Goal: Information Seeking & Learning: Learn about a topic

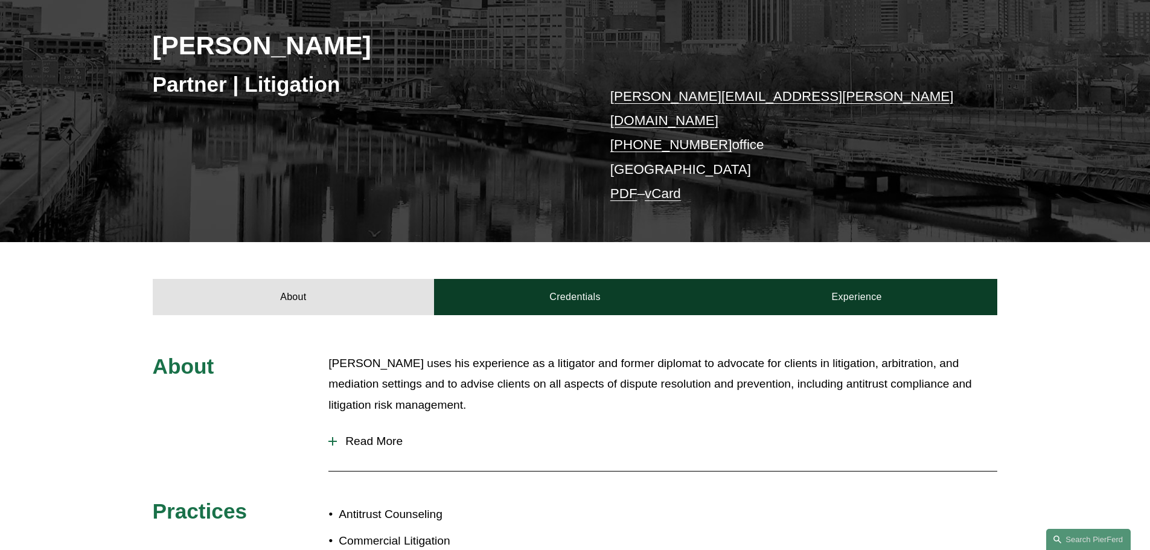
scroll to position [362, 0]
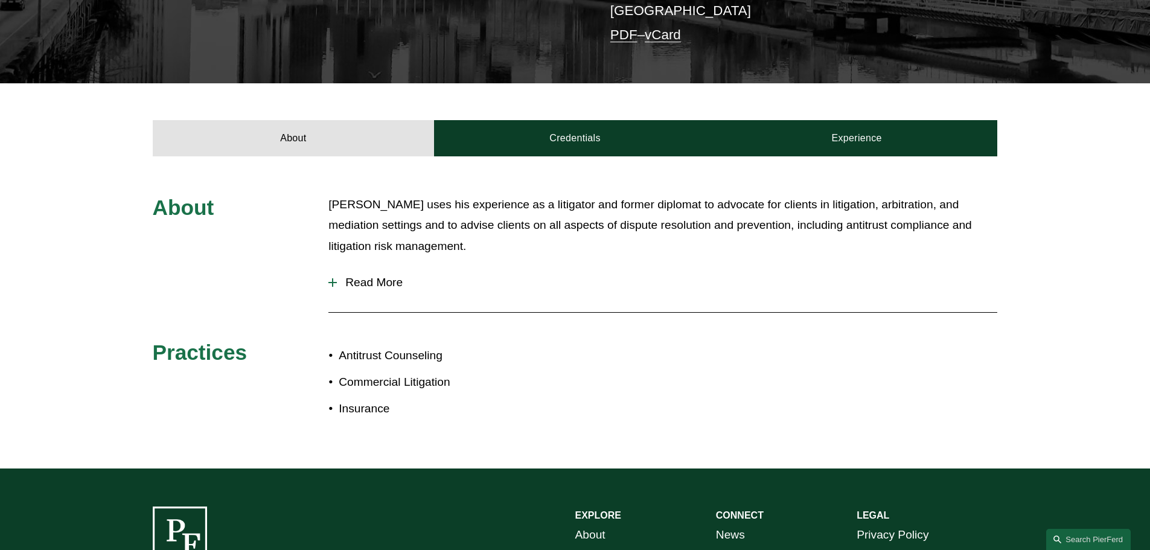
scroll to position [362, 0]
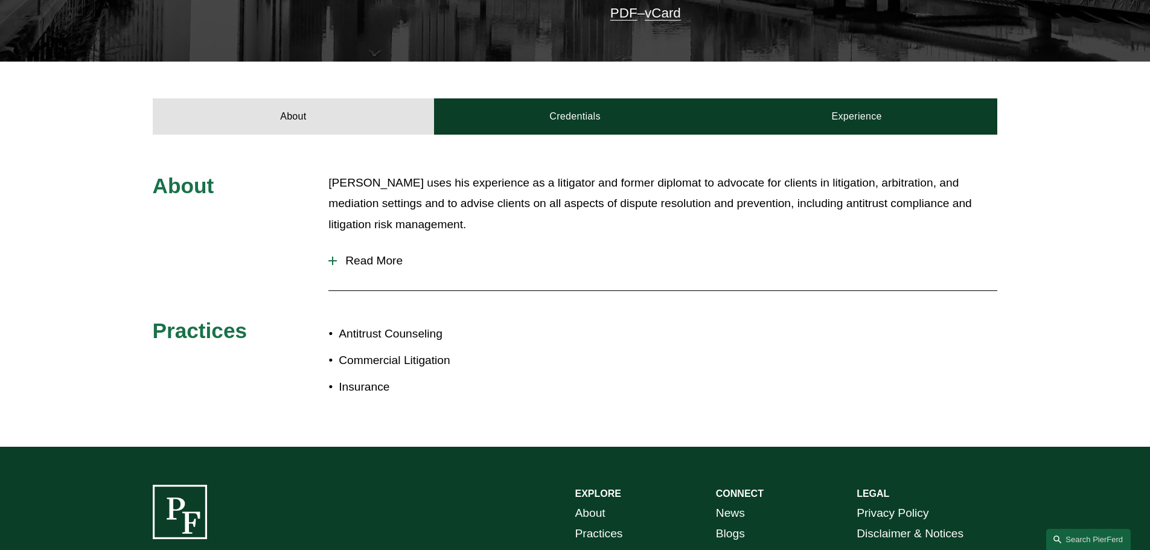
click at [360, 254] on span "Read More" at bounding box center [667, 260] width 660 height 13
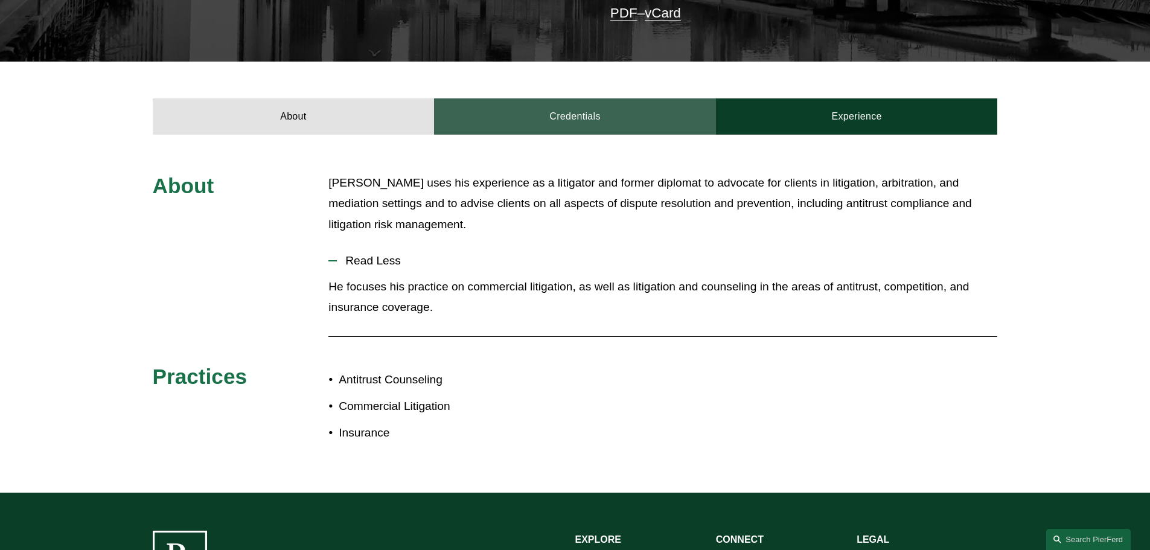
click at [551, 98] on link "Credentials" at bounding box center [575, 116] width 282 height 36
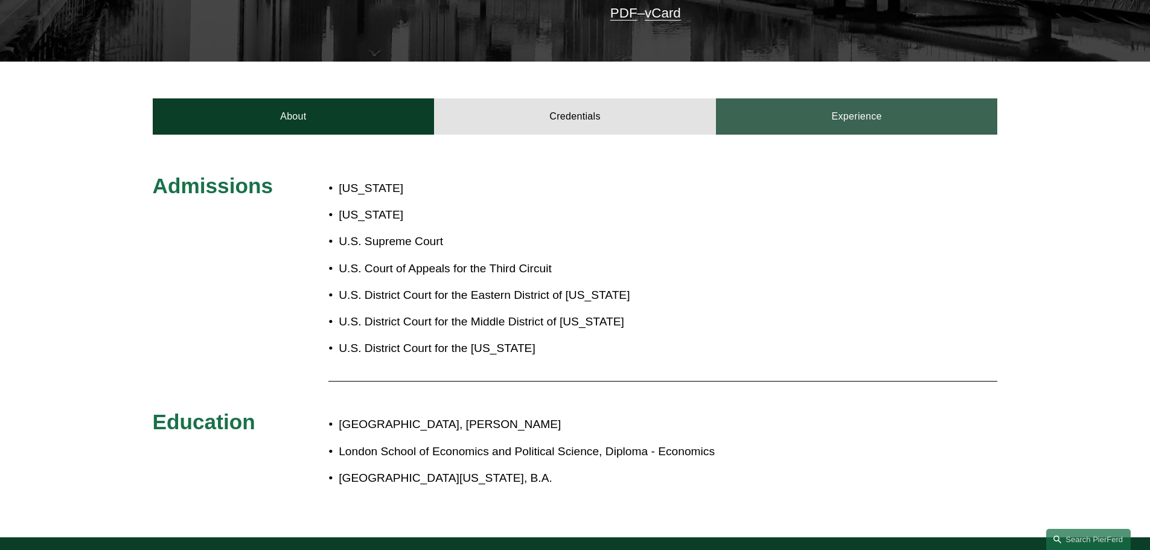
click at [818, 101] on link "Experience" at bounding box center [857, 116] width 282 height 36
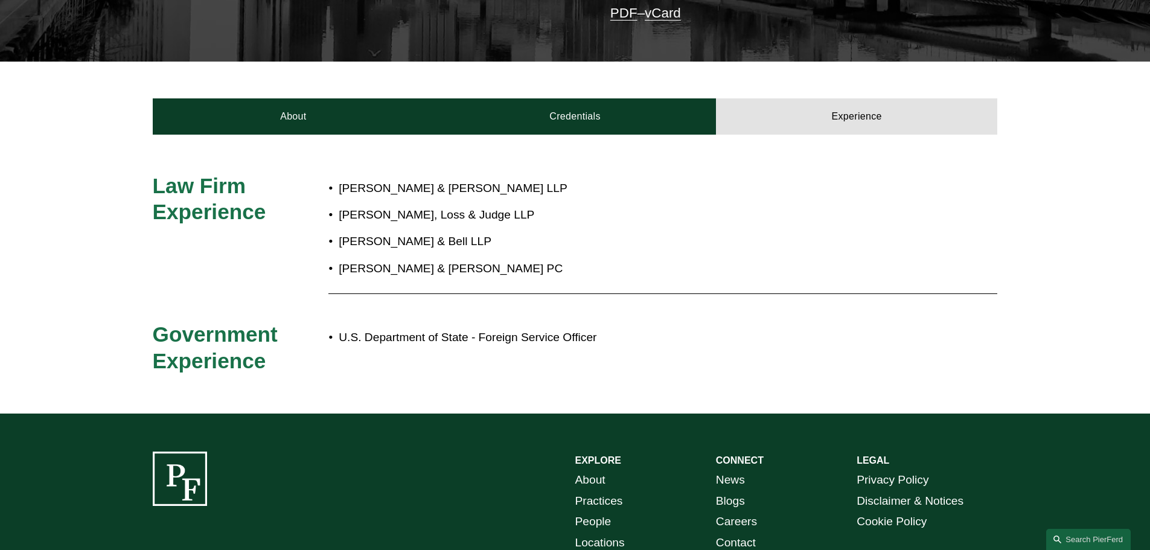
scroll to position [0, 0]
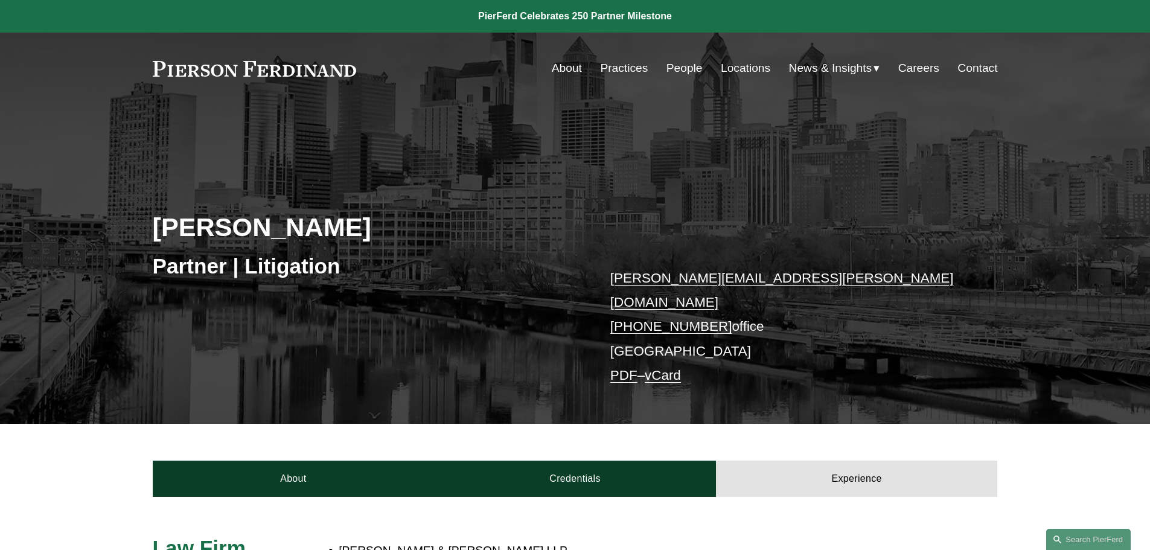
click at [153, 436] on div "About Credentials Experience" at bounding box center [575, 460] width 1150 height 72
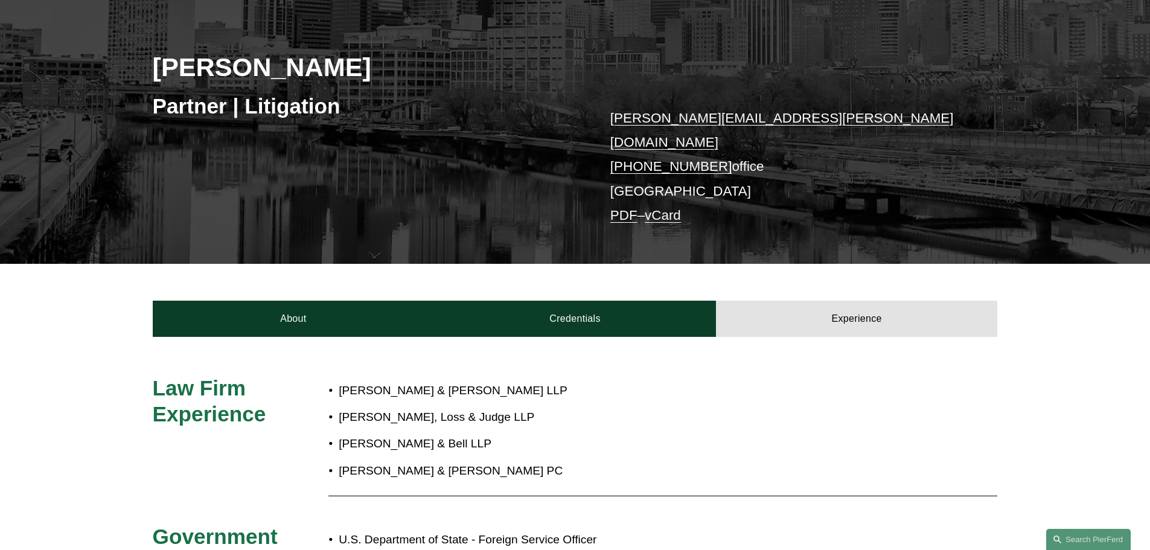
scroll to position [362, 0]
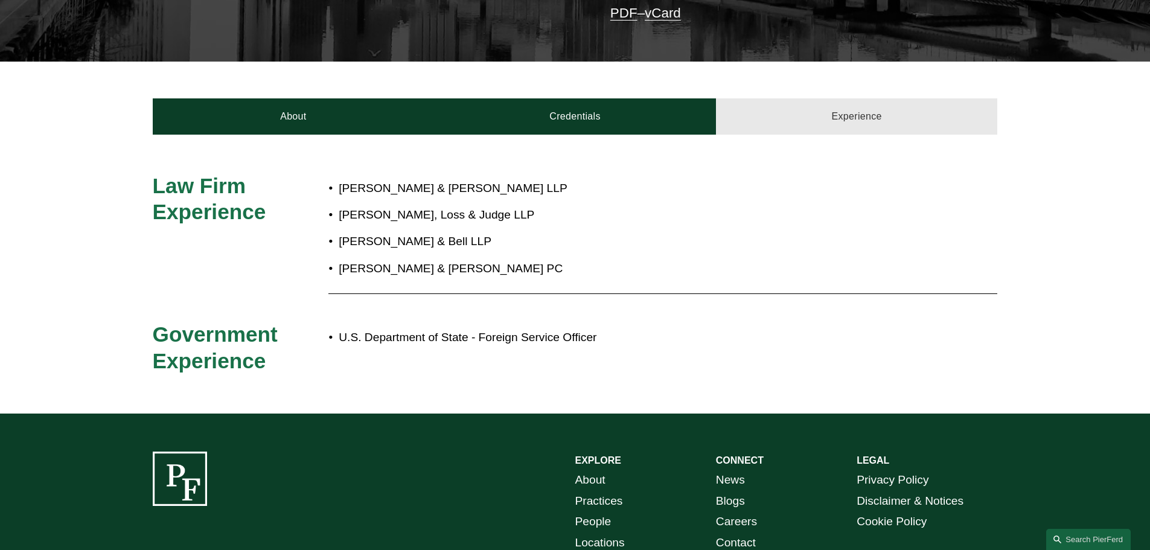
click at [860, 98] on link "Experience" at bounding box center [857, 116] width 282 height 36
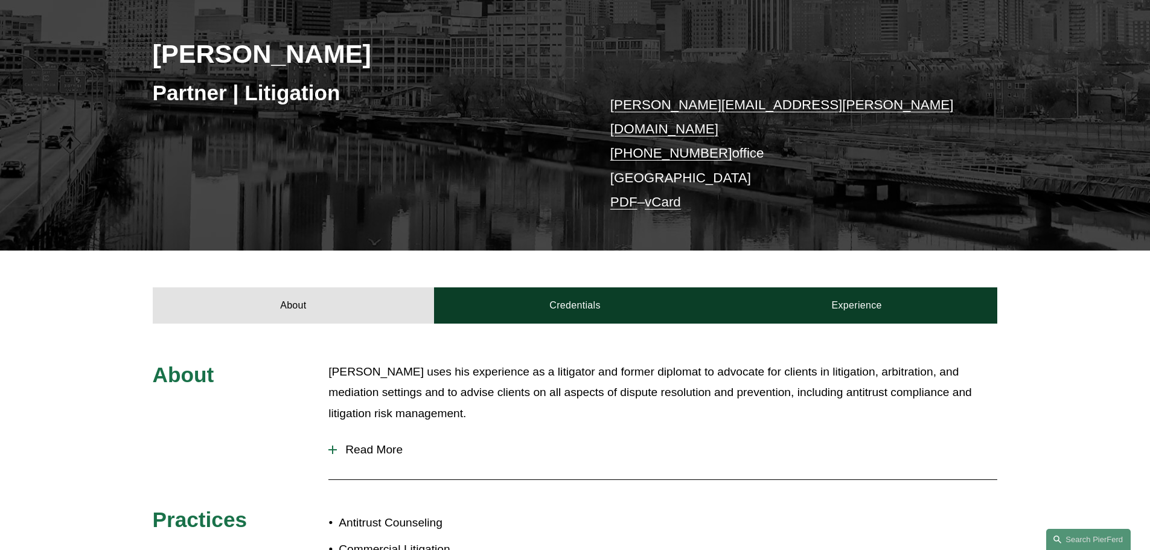
scroll to position [241, 0]
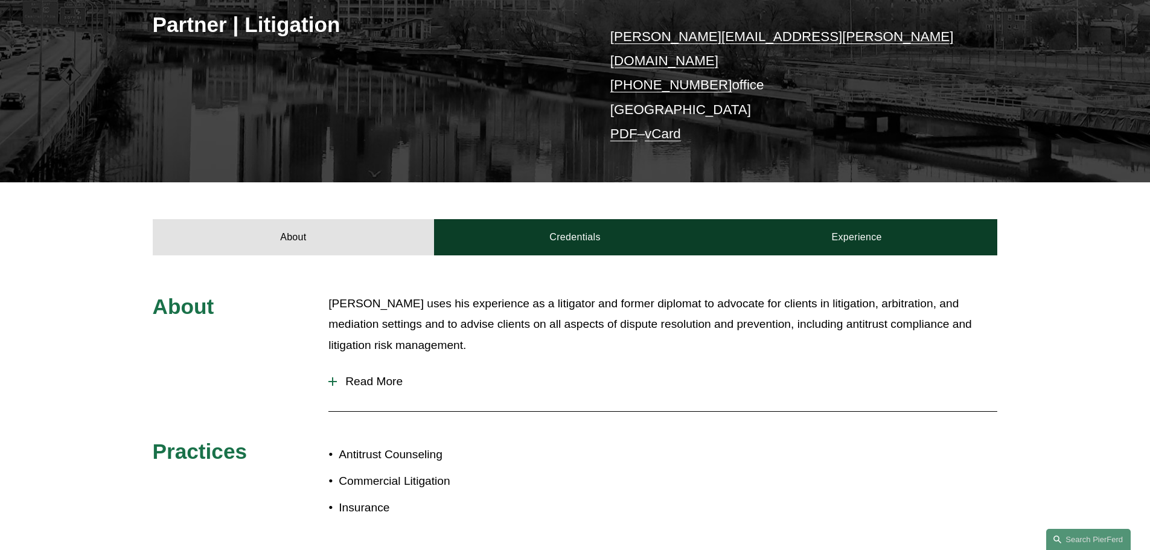
click at [386, 375] on span "Read More" at bounding box center [667, 381] width 660 height 13
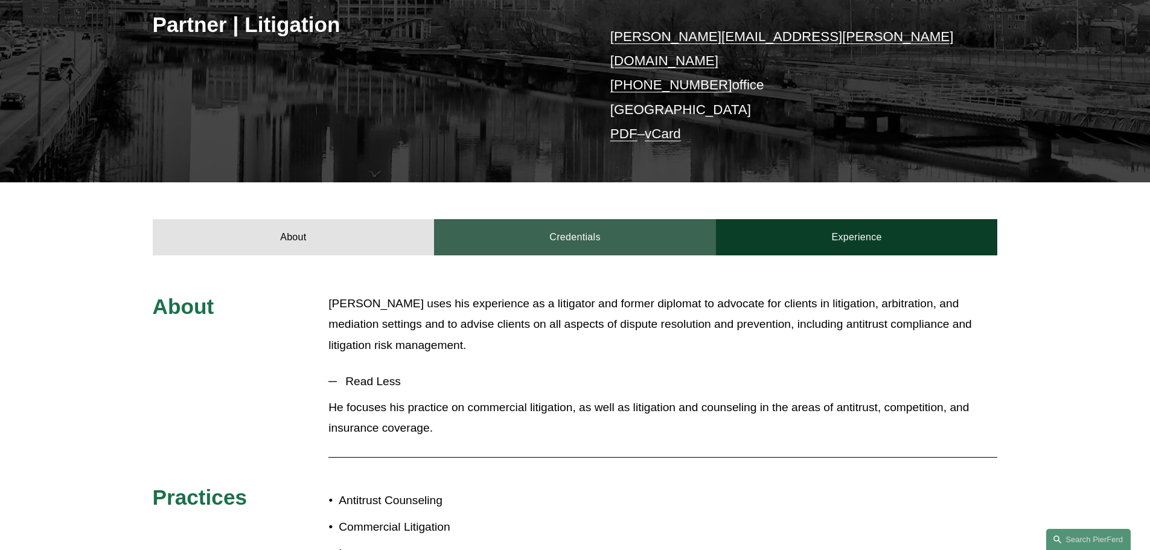
click at [601, 219] on link "Credentials" at bounding box center [575, 237] width 282 height 36
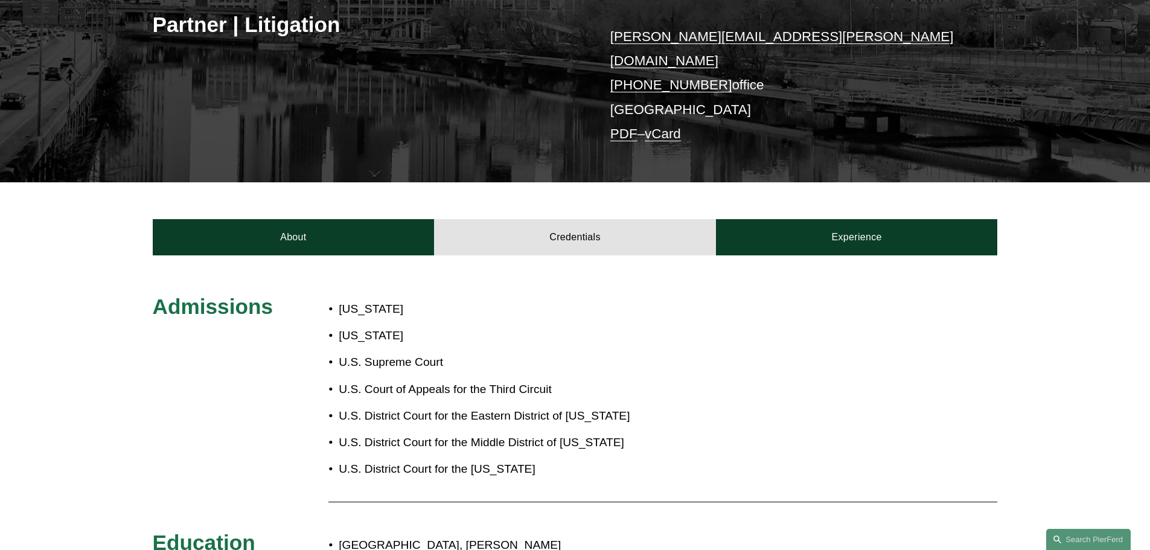
click at [675, 340] on div "Admissions [US_STATE] [US_STATE] U.S. Supreme Court U.S. Court of Appeals for t…" at bounding box center [575, 456] width 1150 height 327
click at [721, 317] on div "Admissions [US_STATE] [US_STATE] U.S. Supreme Court U.S. Court of Appeals for t…" at bounding box center [575, 456] width 1150 height 327
click at [803, 255] on div "Admissions [US_STATE] [US_STATE] U.S. Supreme Court U.S. Court of Appeals for t…" at bounding box center [575, 456] width 1150 height 403
click at [806, 255] on div "Admissions [US_STATE] [US_STATE] U.S. Supreme Court U.S. Court of Appeals for t…" at bounding box center [575, 456] width 1150 height 403
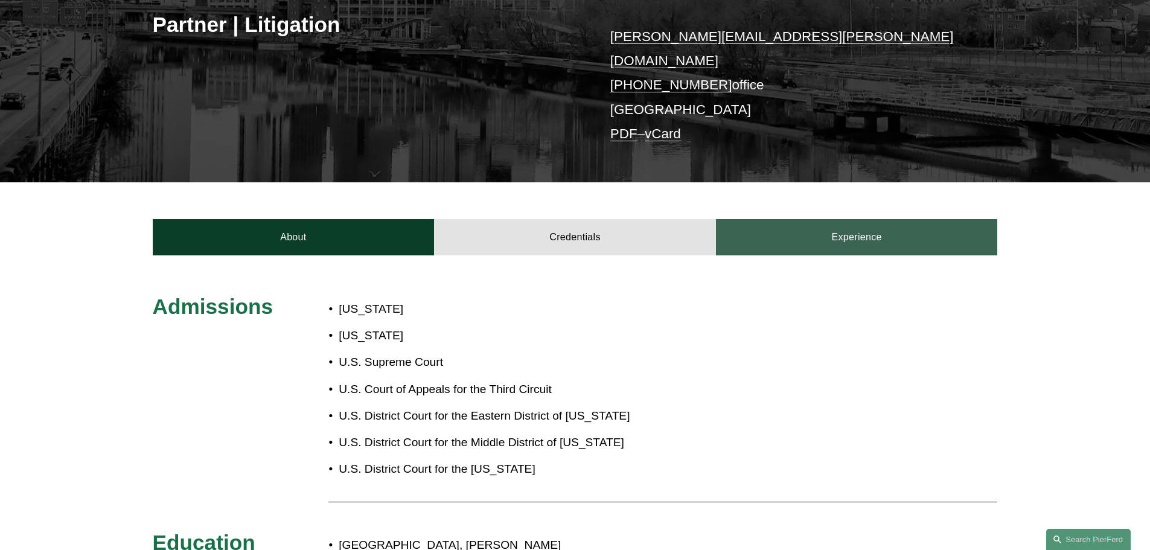
click at [823, 229] on link "Experience" at bounding box center [857, 237] width 282 height 36
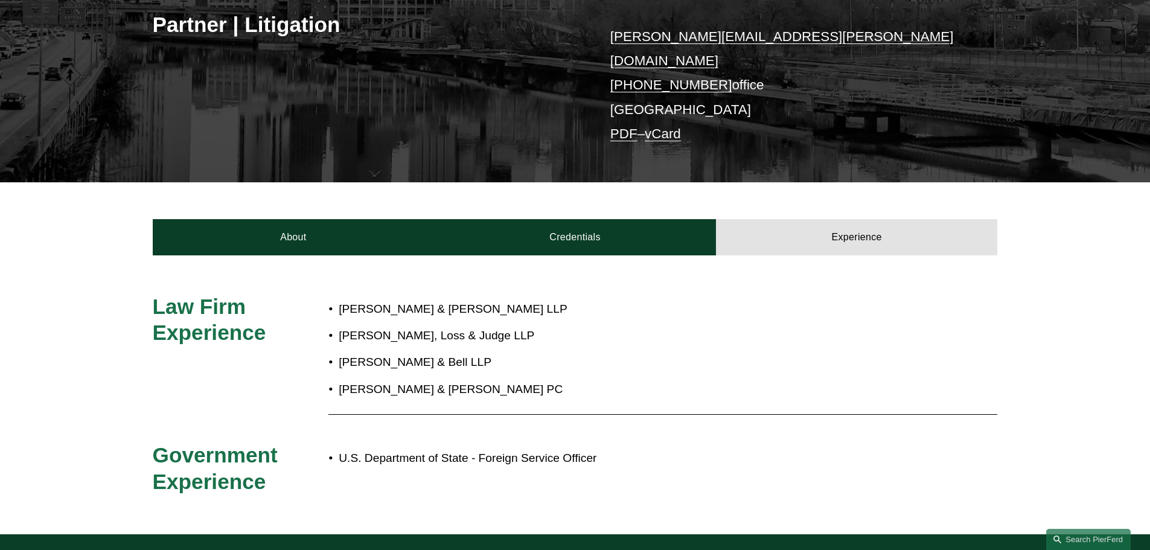
click at [536, 203] on div "About Credentials Experience" at bounding box center [575, 218] width 1150 height 72
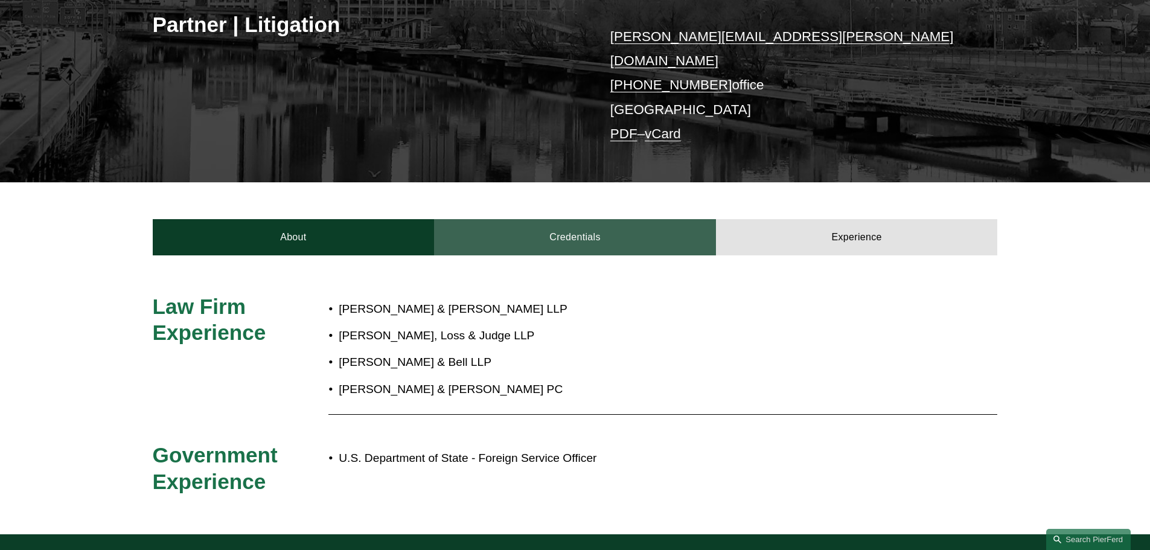
click at [551, 228] on link "Credentials" at bounding box center [575, 237] width 282 height 36
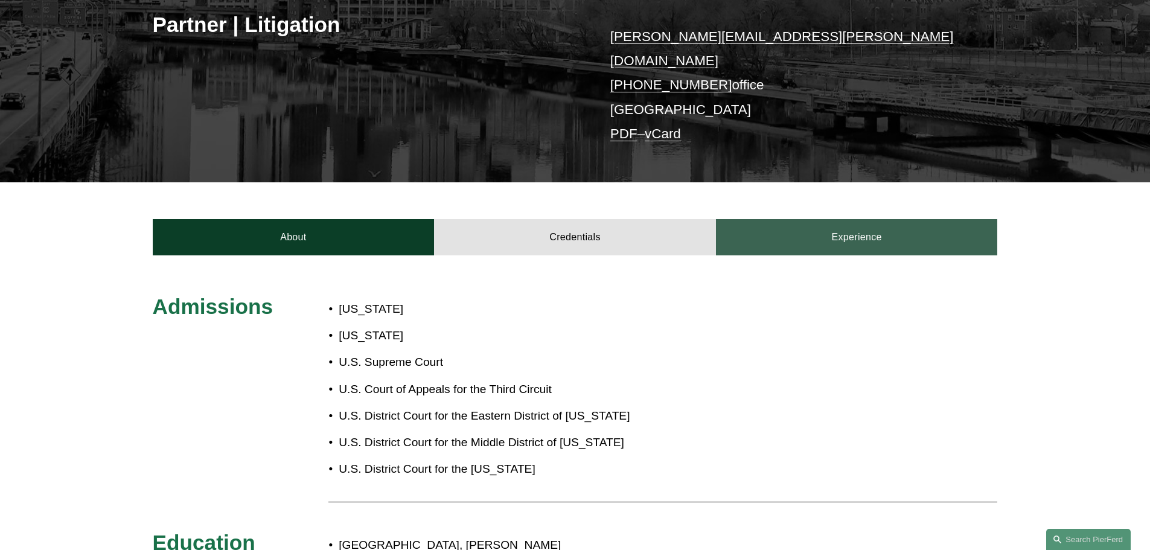
click at [850, 234] on link "Experience" at bounding box center [857, 237] width 282 height 36
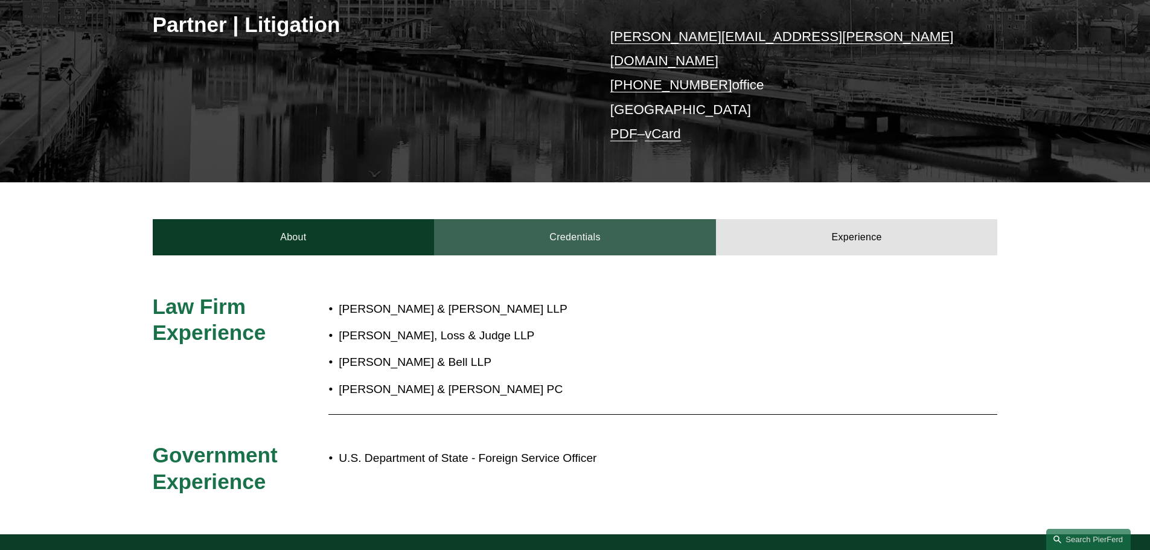
click at [535, 228] on link "Credentials" at bounding box center [575, 237] width 282 height 36
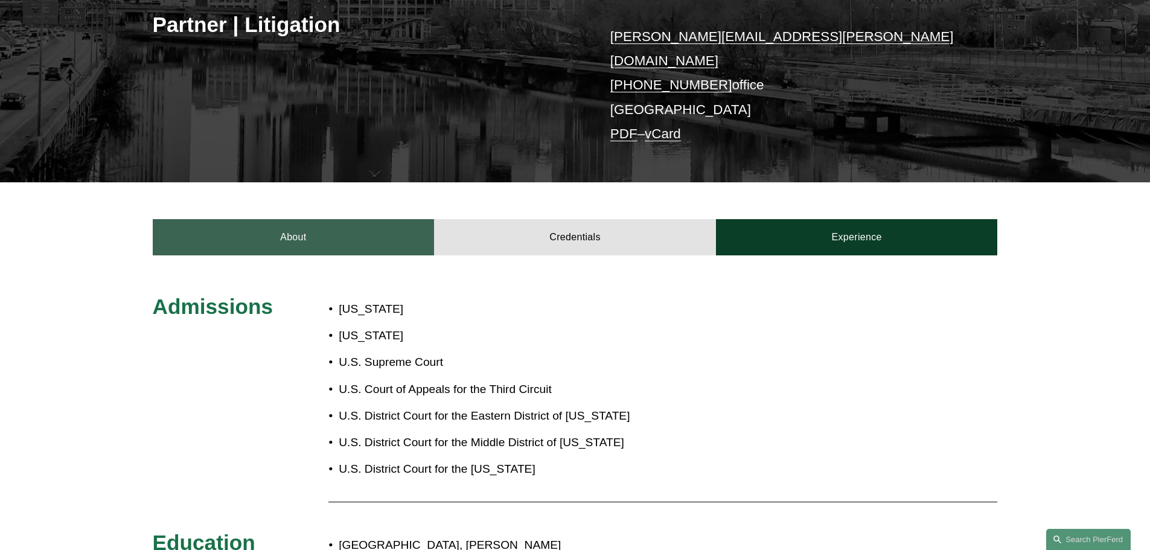
click at [348, 222] on link "About" at bounding box center [294, 237] width 282 height 36
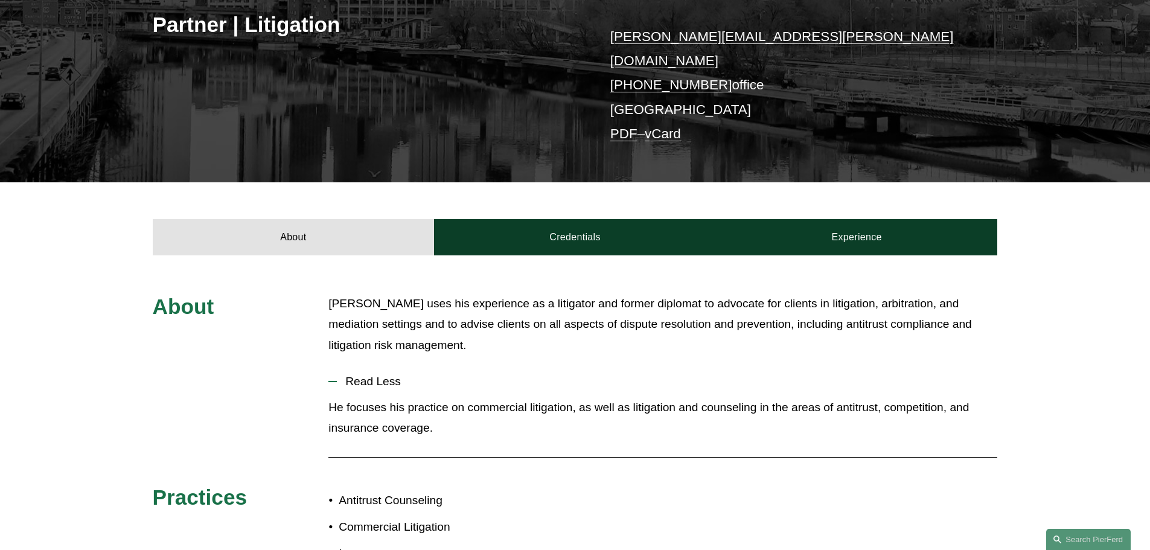
click at [611, 316] on p "[PERSON_NAME] uses his experience as a litigator and former diplomat to advocat…" at bounding box center [662, 324] width 669 height 63
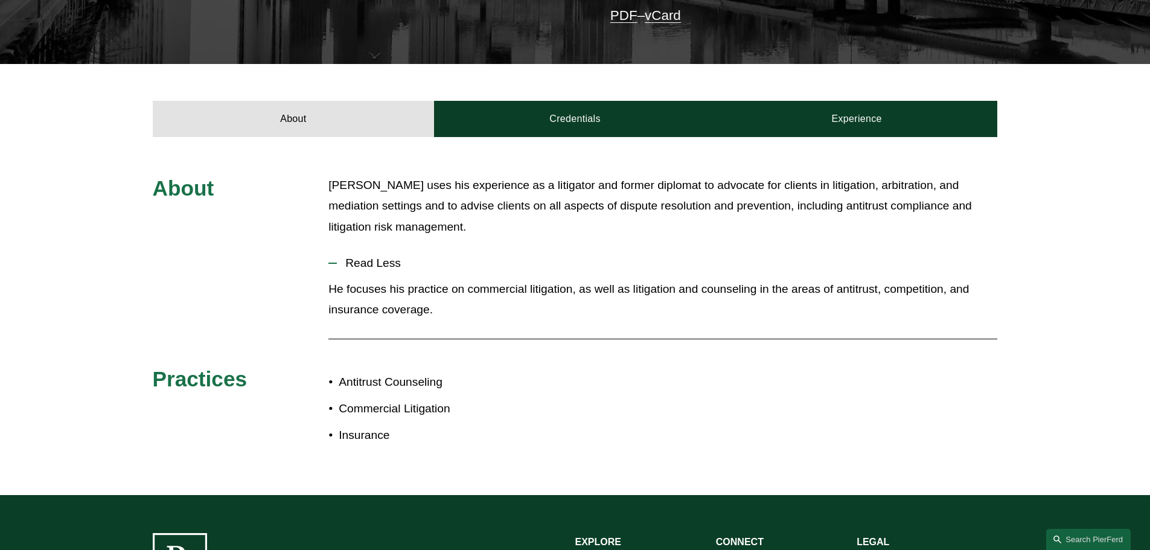
scroll to position [362, 0]
